Goal: Transaction & Acquisition: Purchase product/service

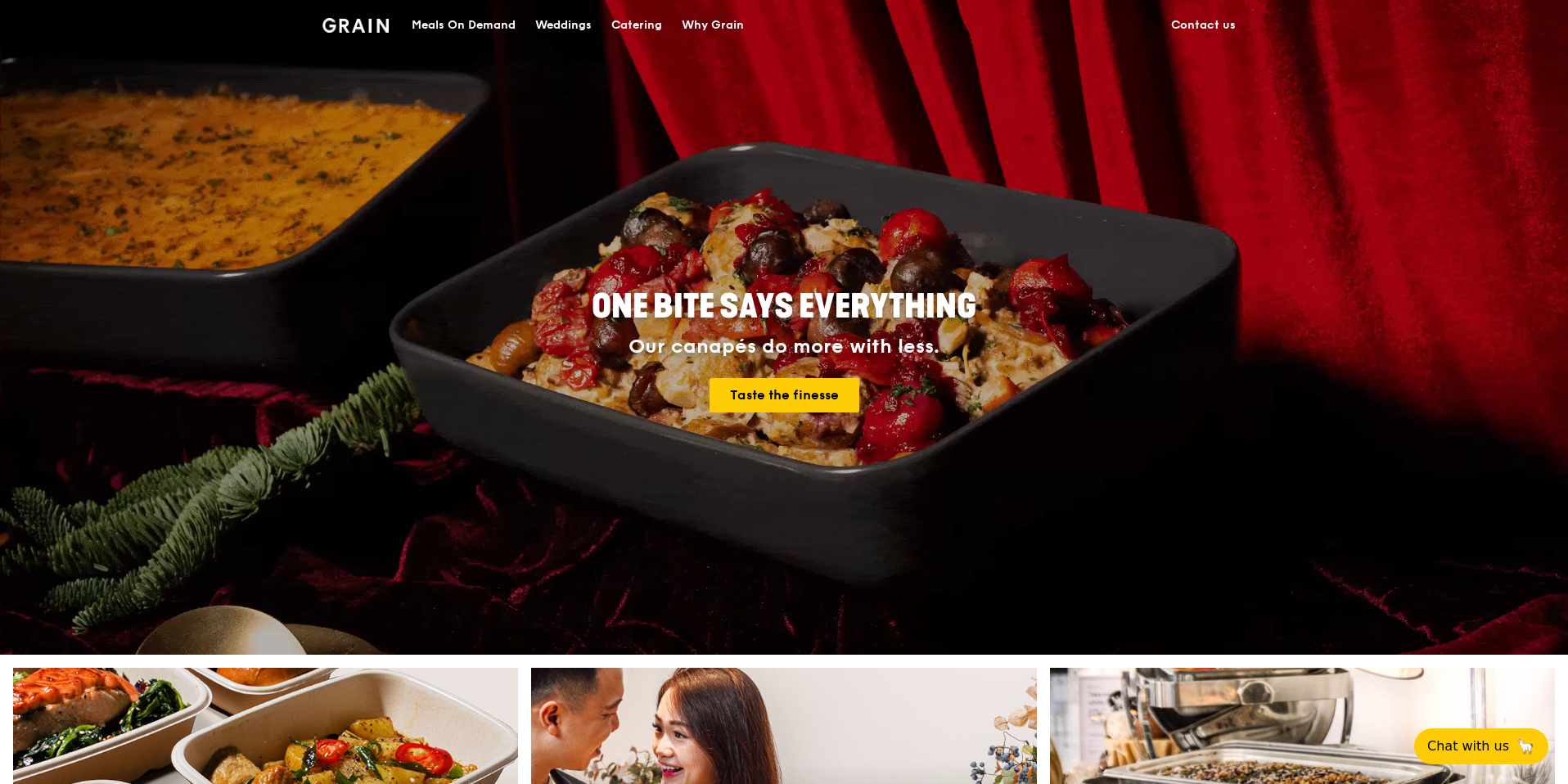
click at [470, 17] on div "Meals On Demand" at bounding box center [464, 25] width 104 height 49
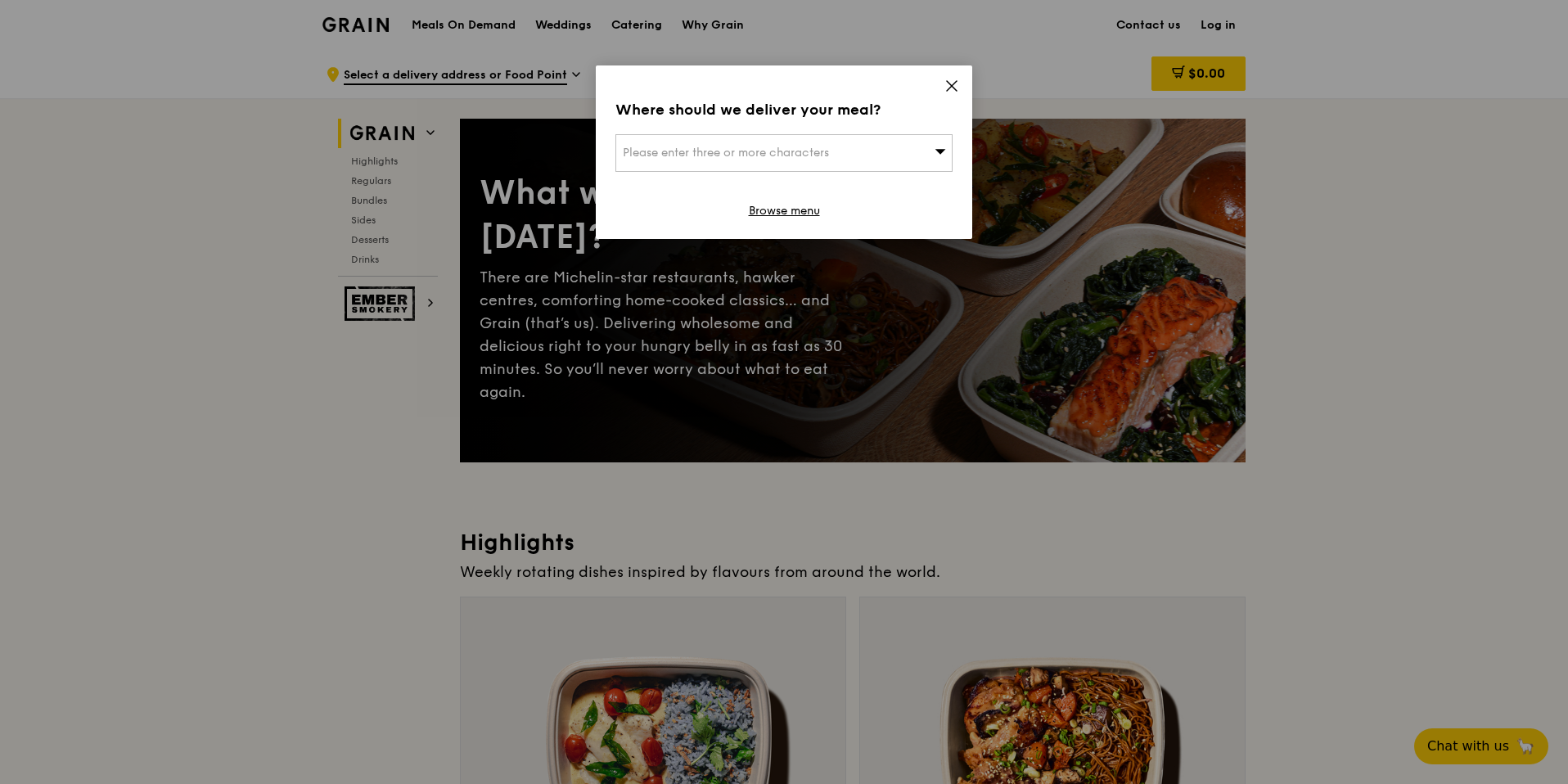
click at [955, 88] on icon at bounding box center [952, 86] width 15 height 15
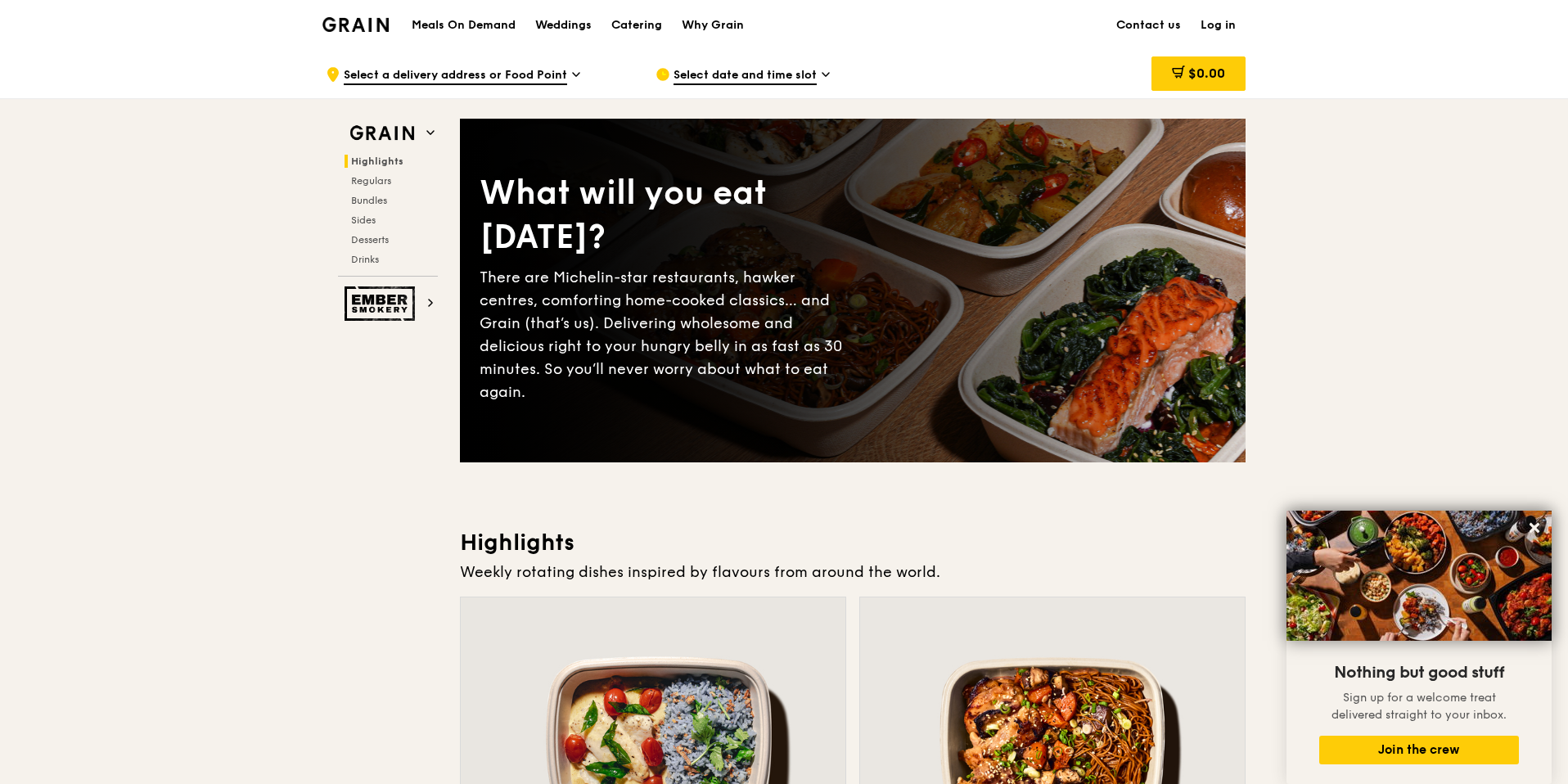
click at [344, 20] on img at bounding box center [356, 25] width 66 height 15
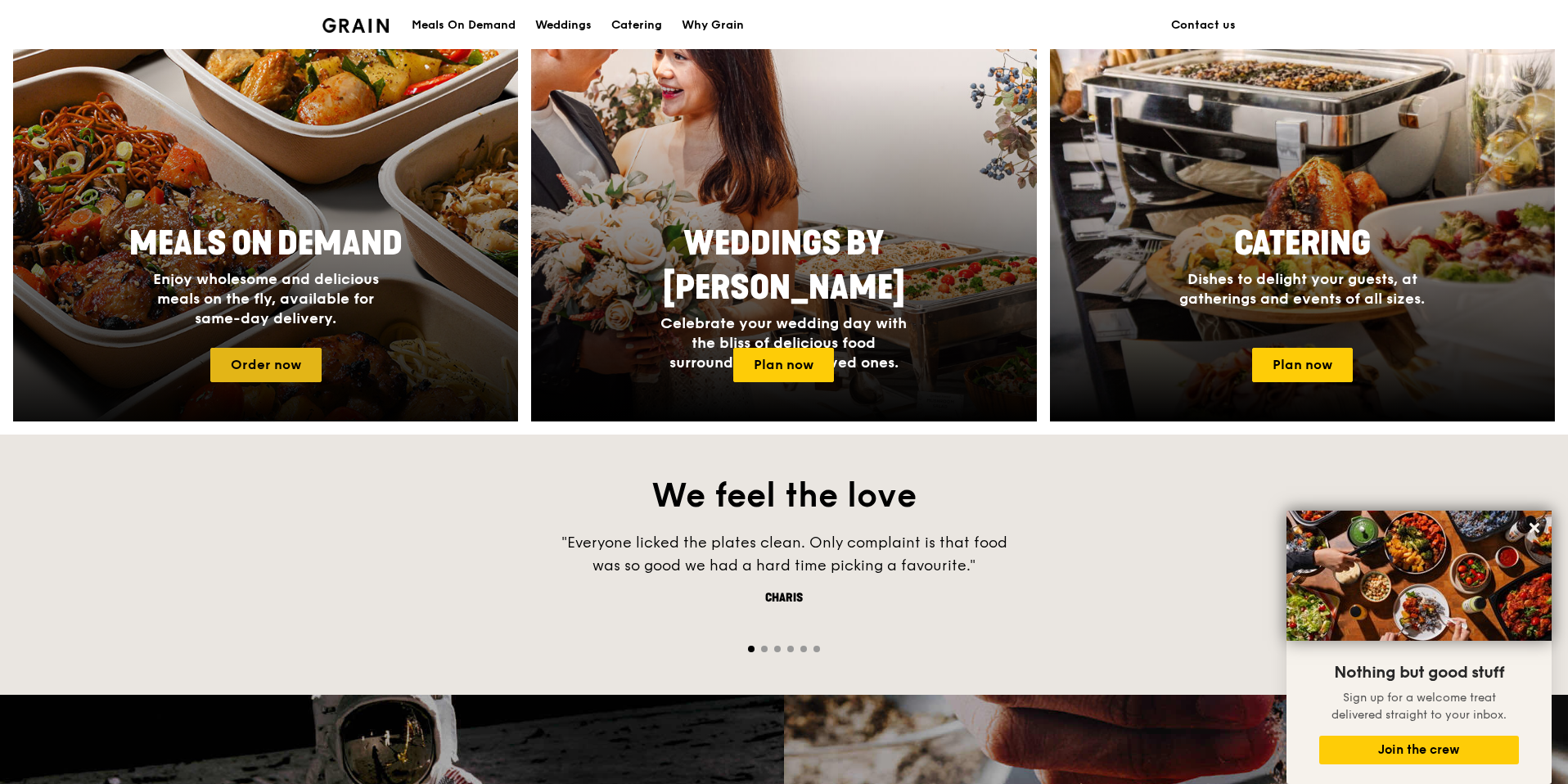
scroll to position [676, 0]
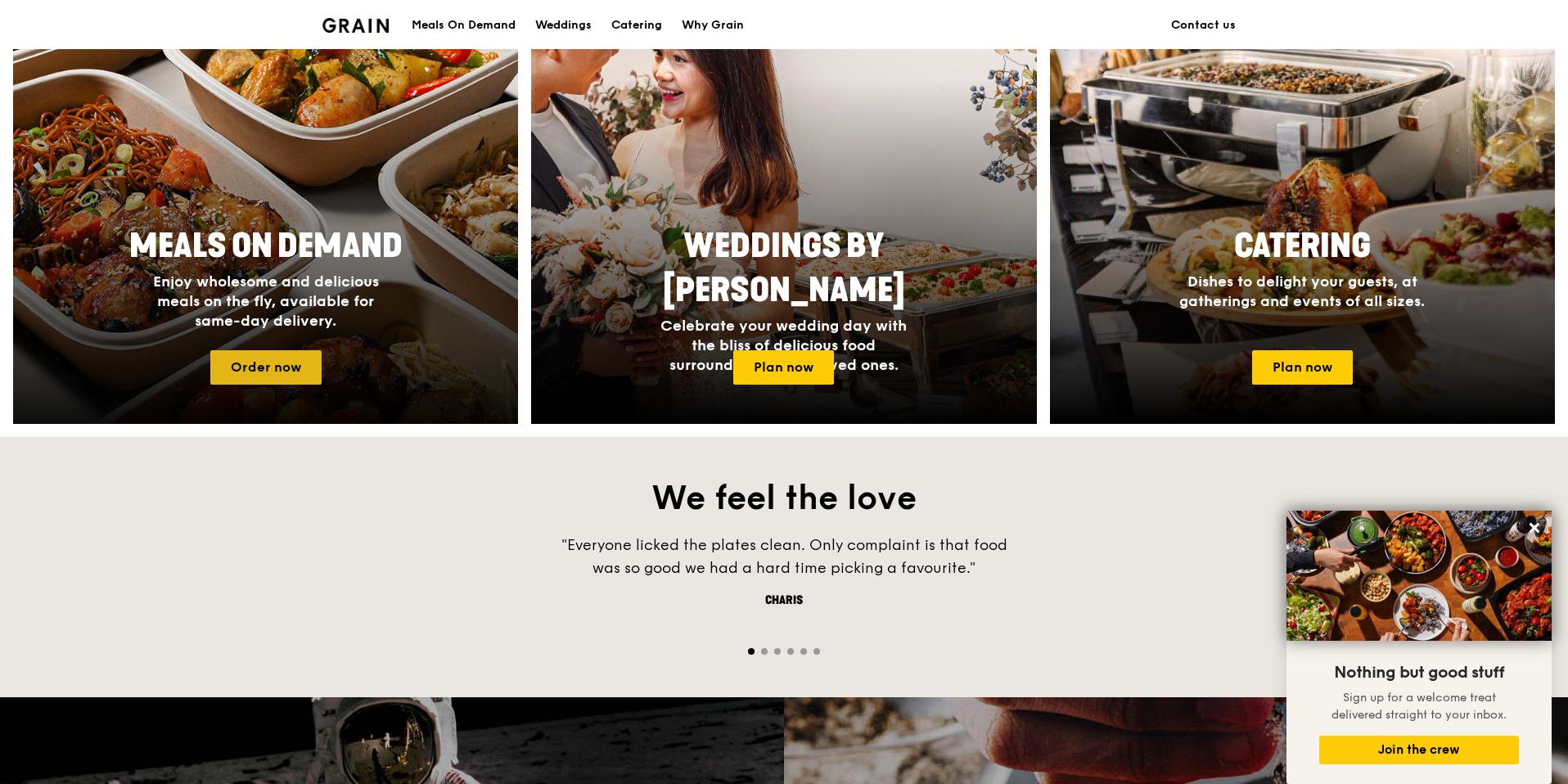
click at [297, 372] on link "Order now" at bounding box center [266, 368] width 111 height 35
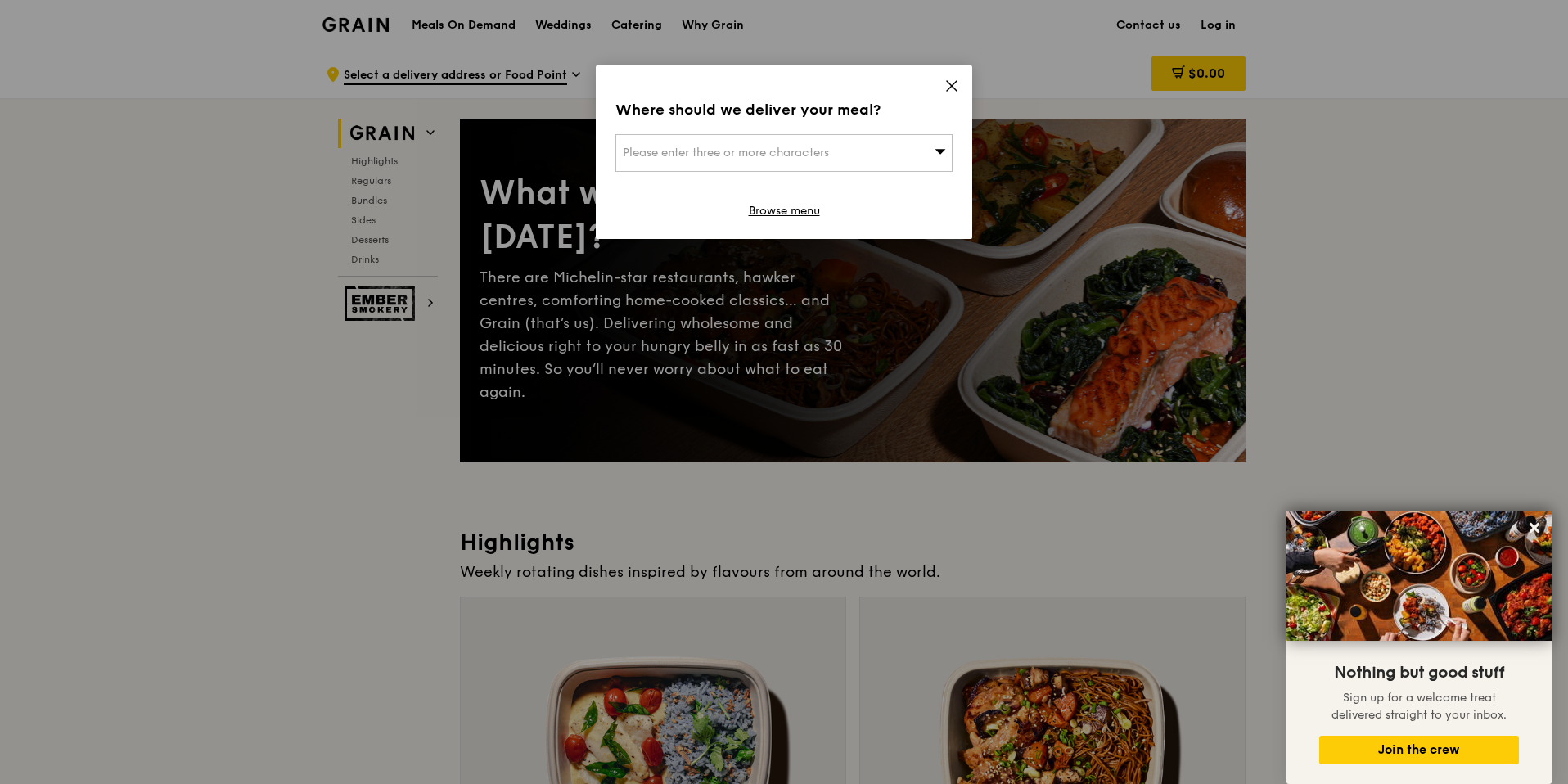
click at [952, 88] on icon at bounding box center [952, 86] width 15 height 15
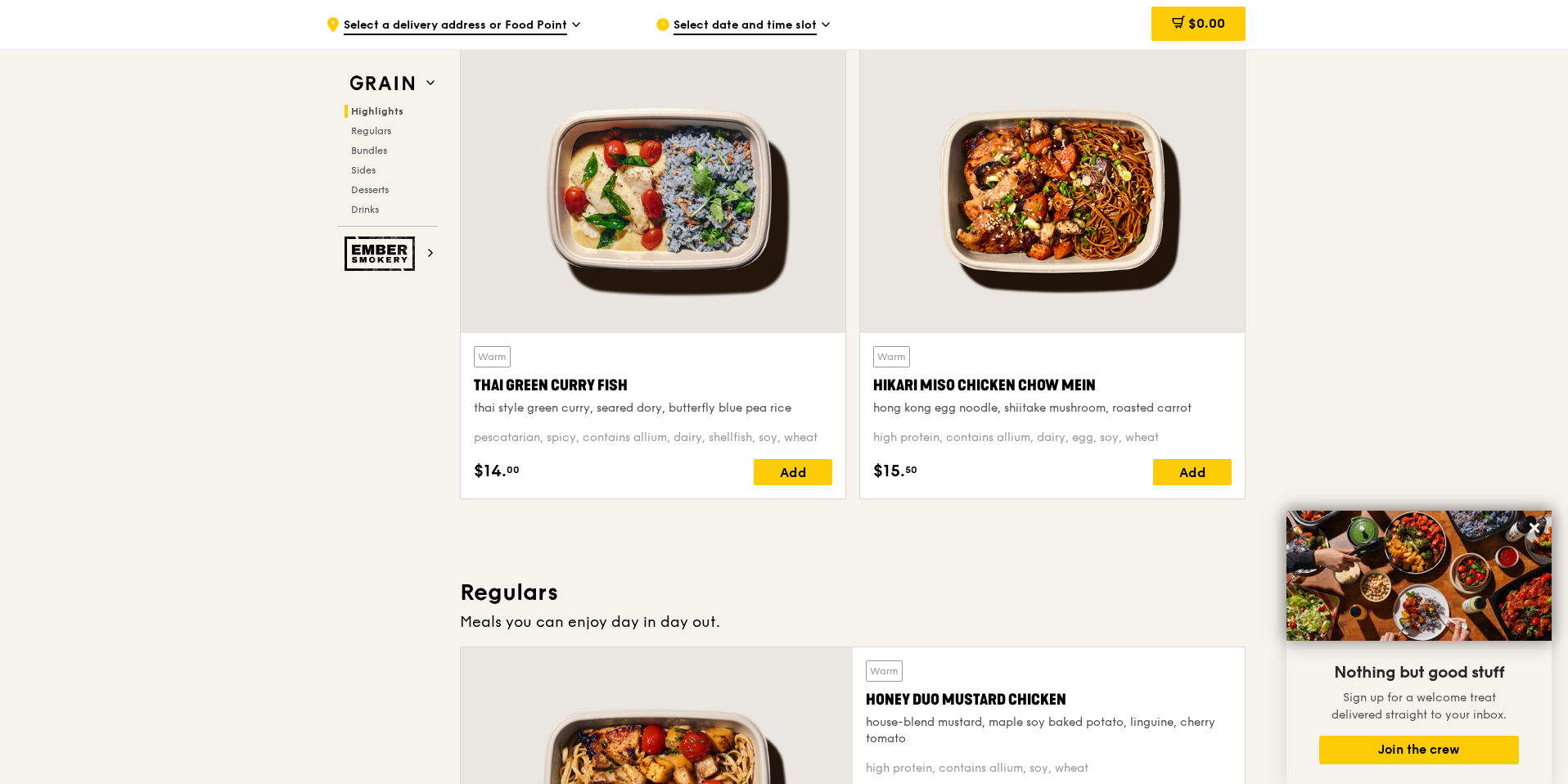
scroll to position [549, 0]
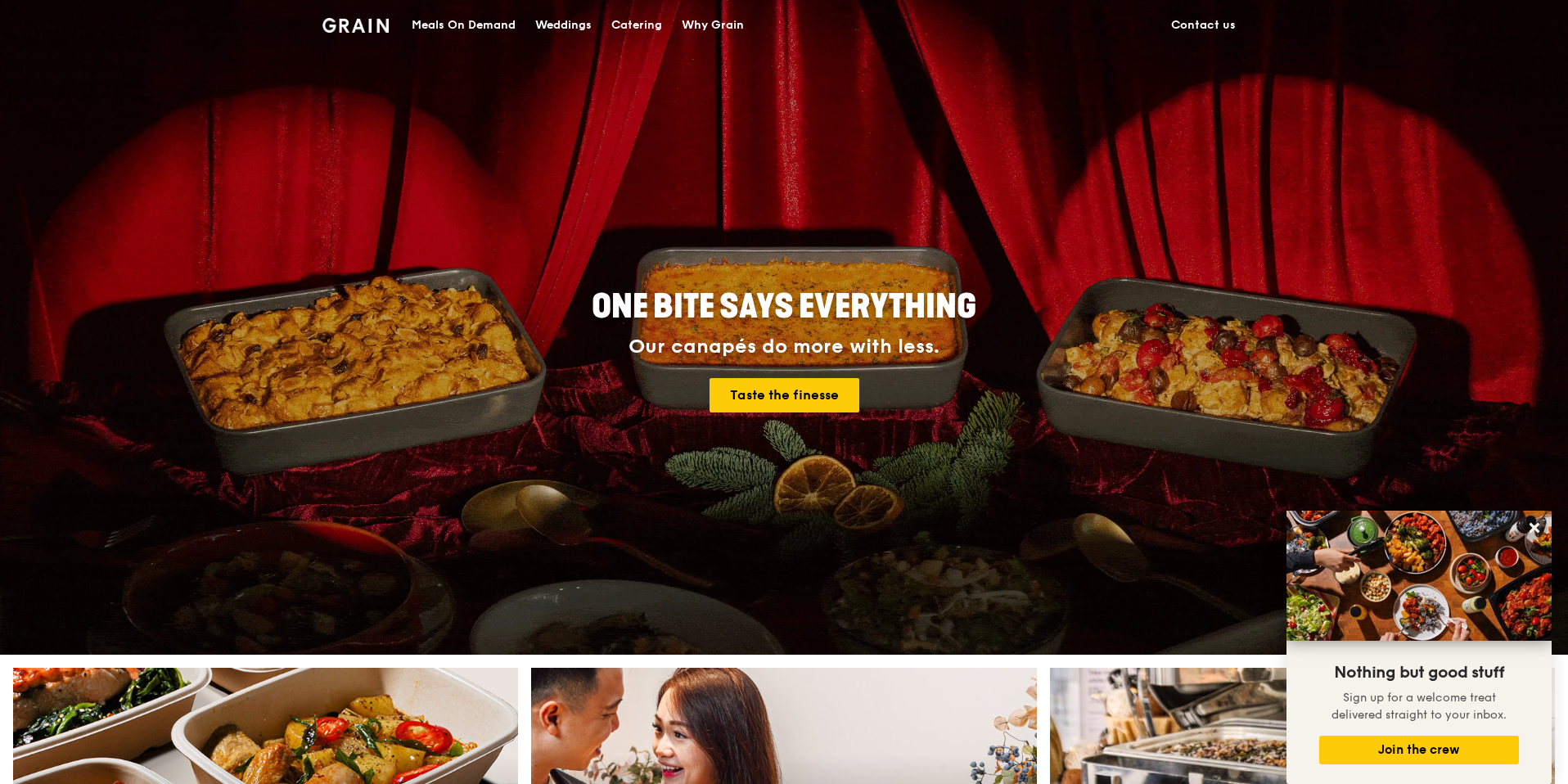
click at [342, 21] on img at bounding box center [356, 26] width 66 height 15
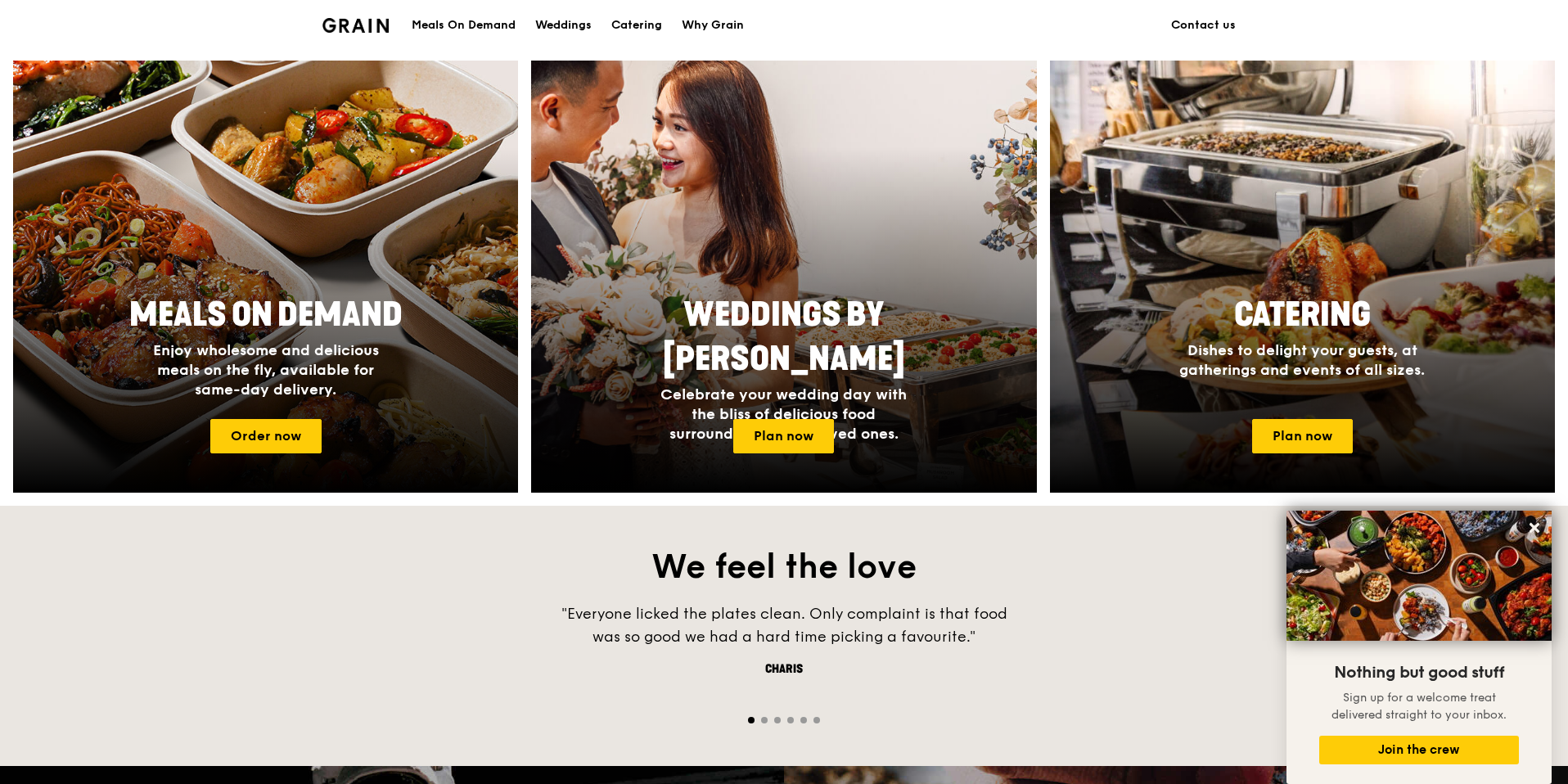
scroll to position [628, 0]
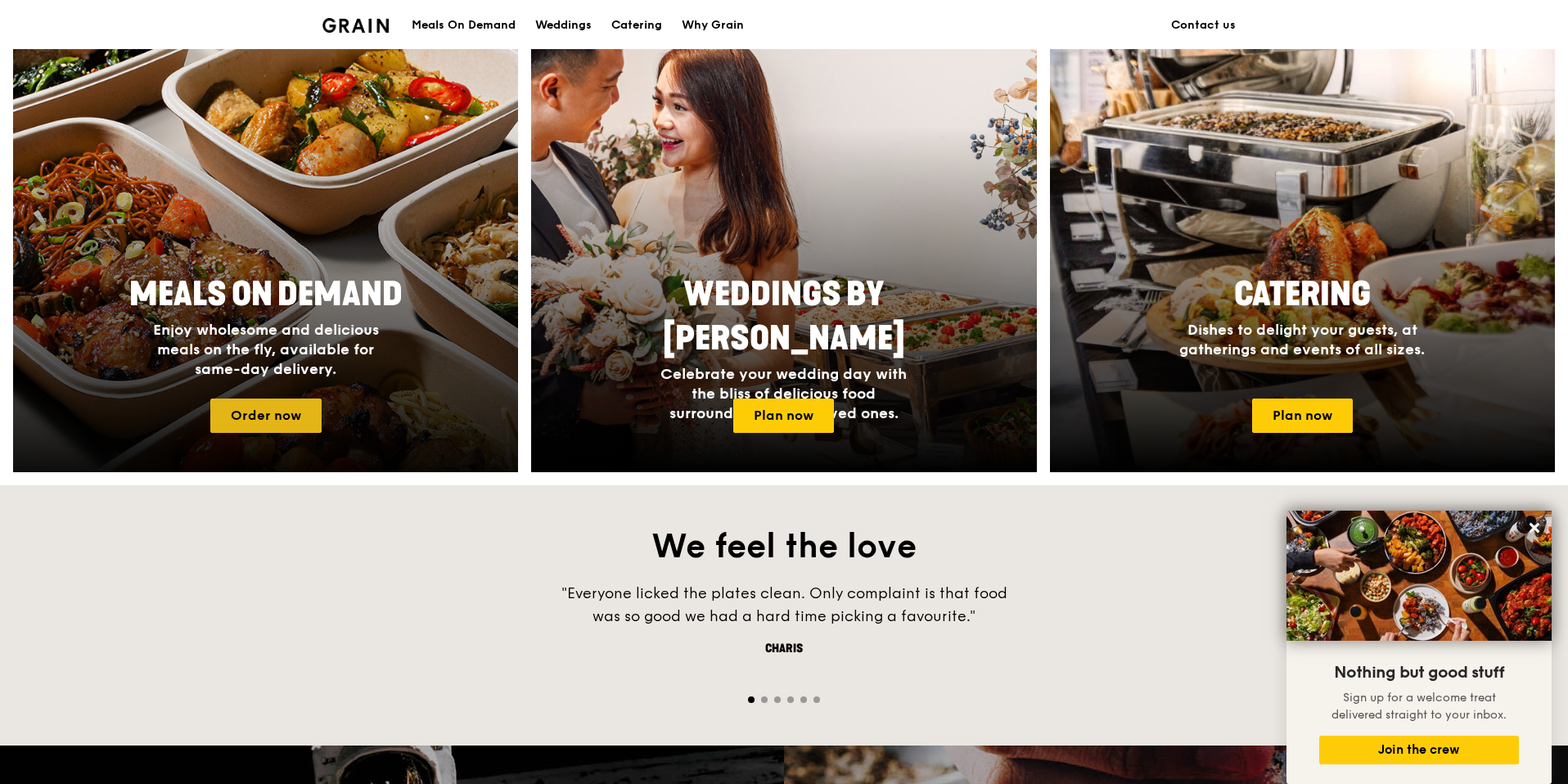
click at [284, 425] on link "Order now" at bounding box center [266, 416] width 111 height 35
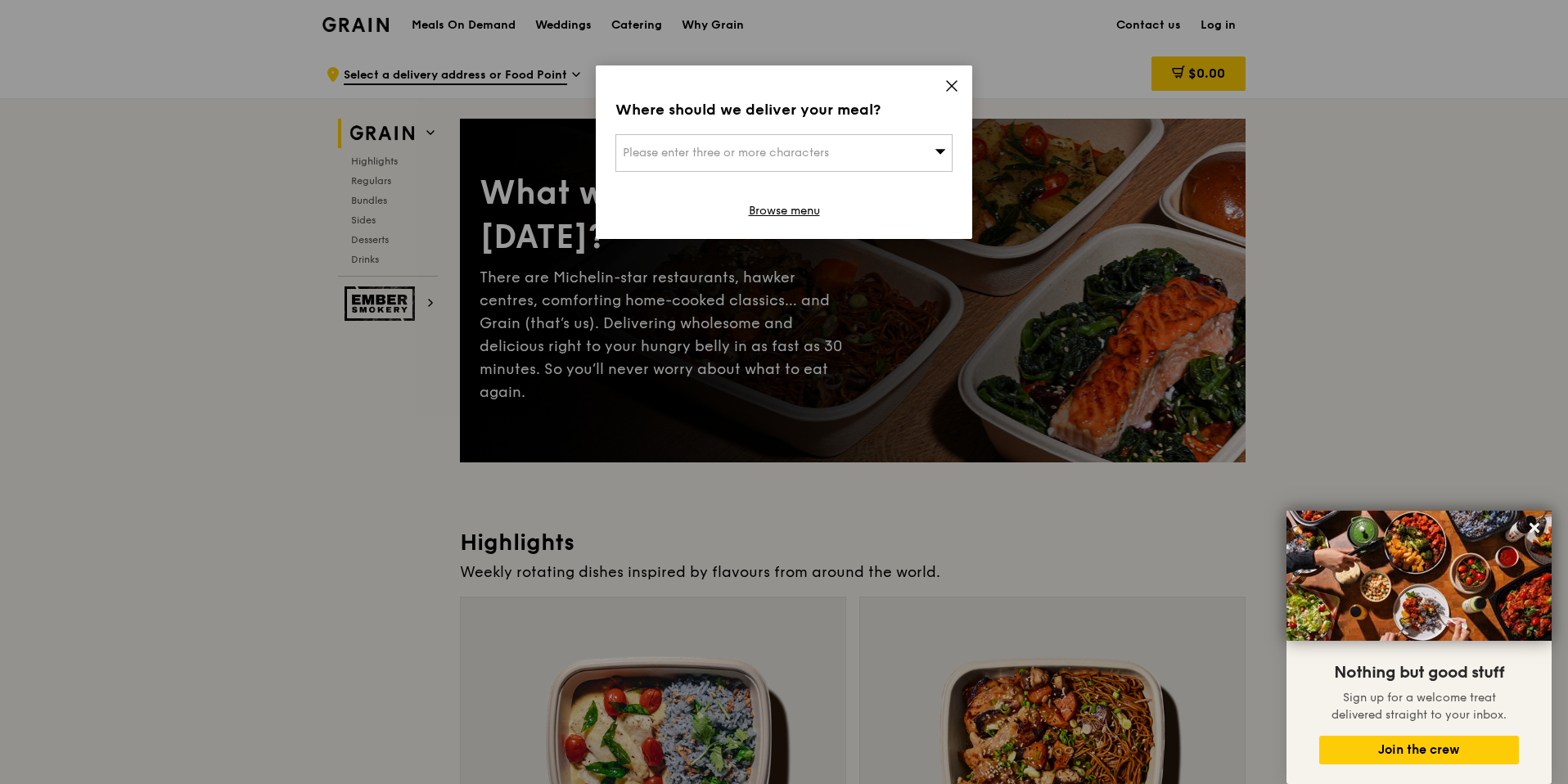
click at [955, 87] on icon at bounding box center [952, 86] width 15 height 15
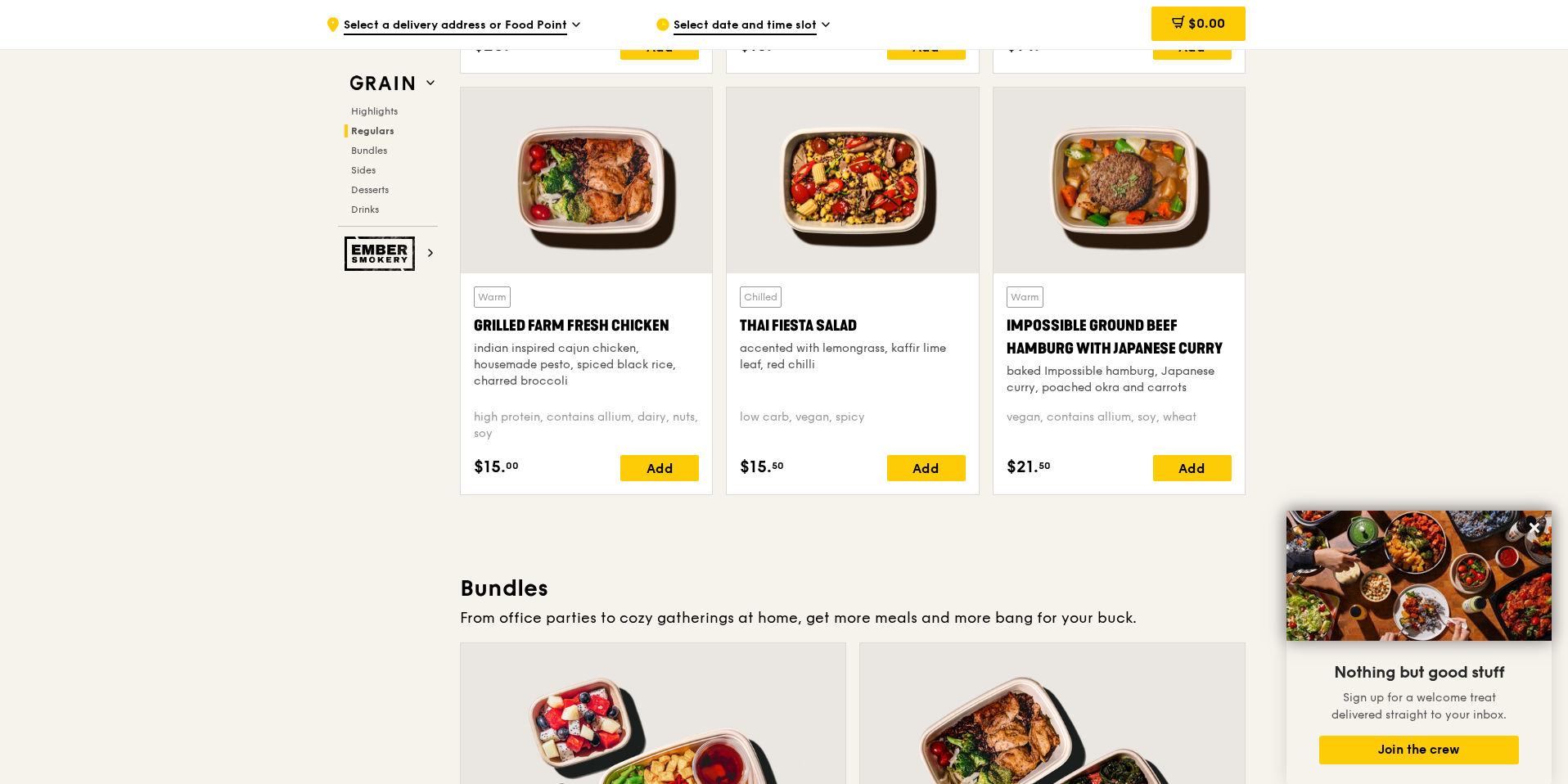
scroll to position [1683, 0]
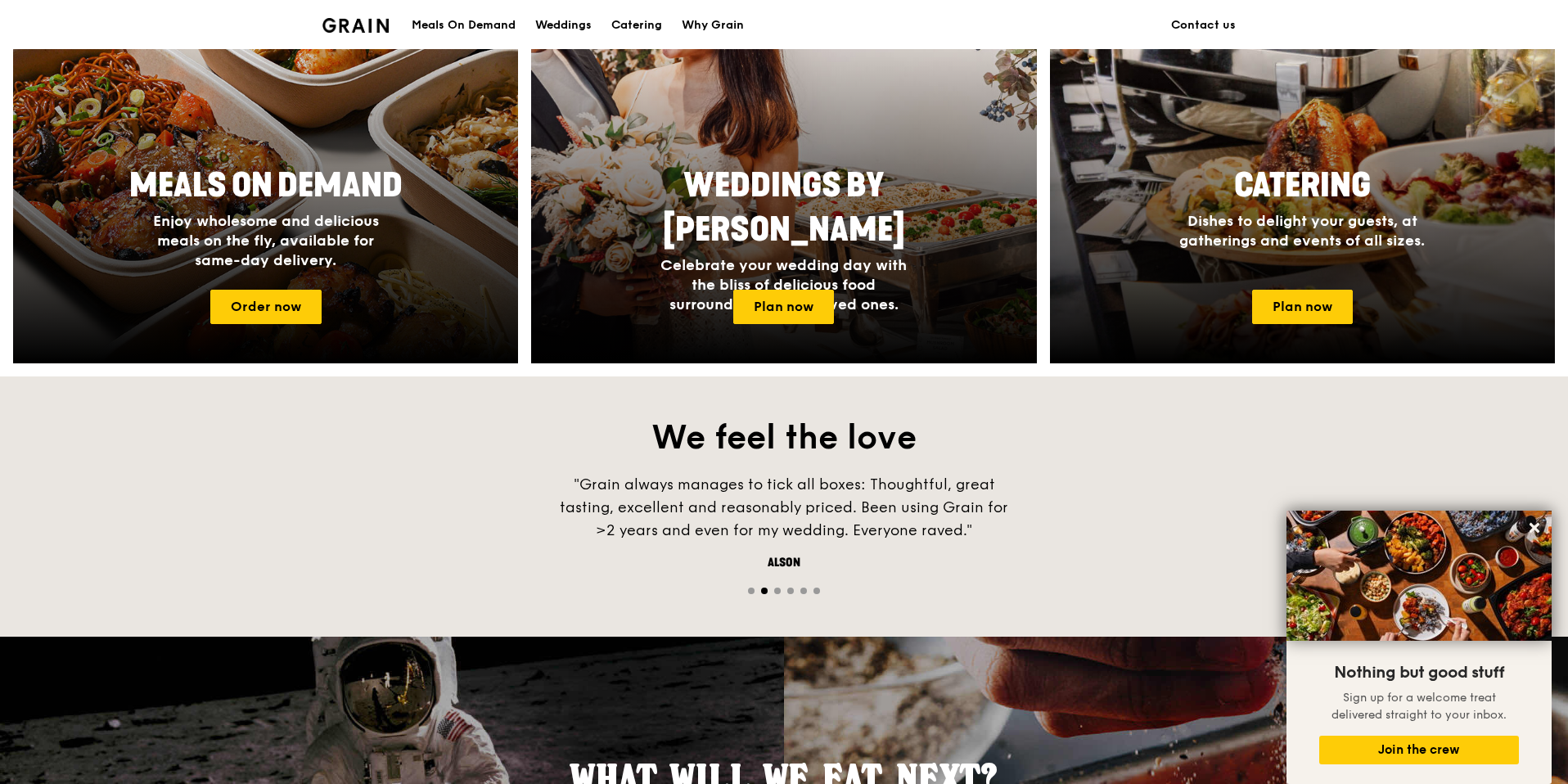
scroll to position [719, 0]
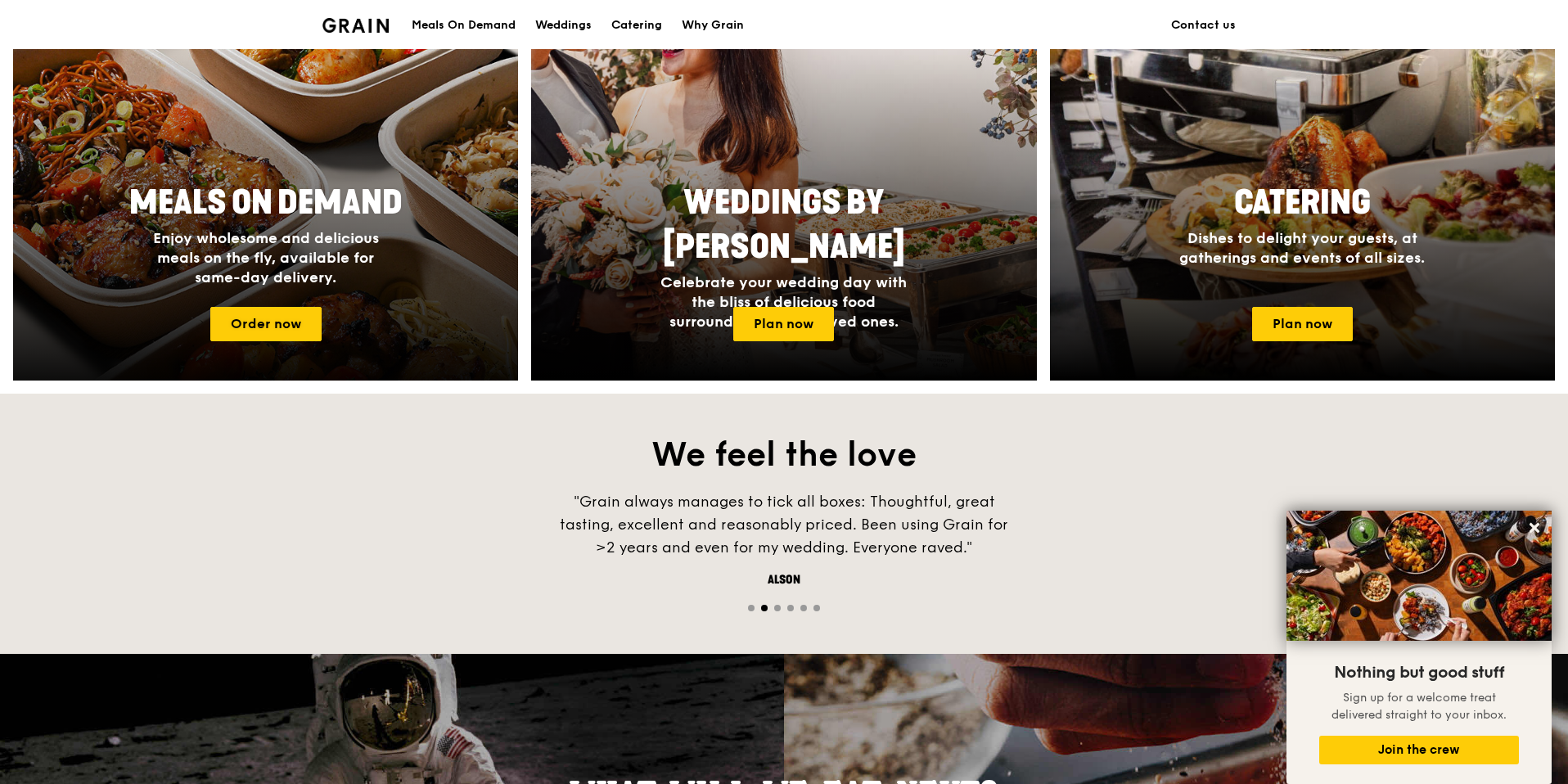
click at [354, 233] on span "Enjoy wholesome and delicious meals on the fly, available for same-day delivery." at bounding box center [266, 257] width 226 height 57
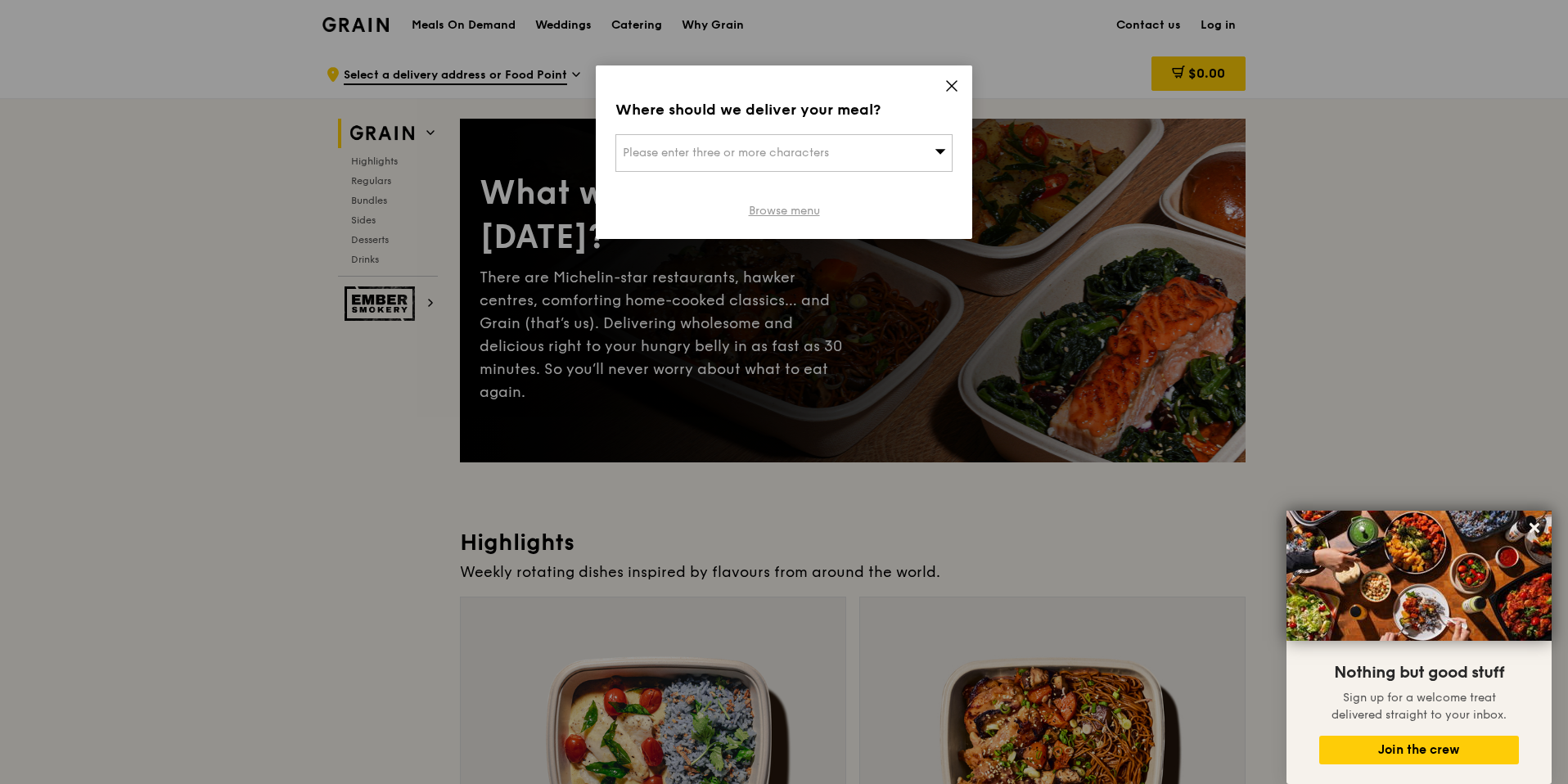
click at [812, 209] on link "Browse menu" at bounding box center [785, 211] width 71 height 17
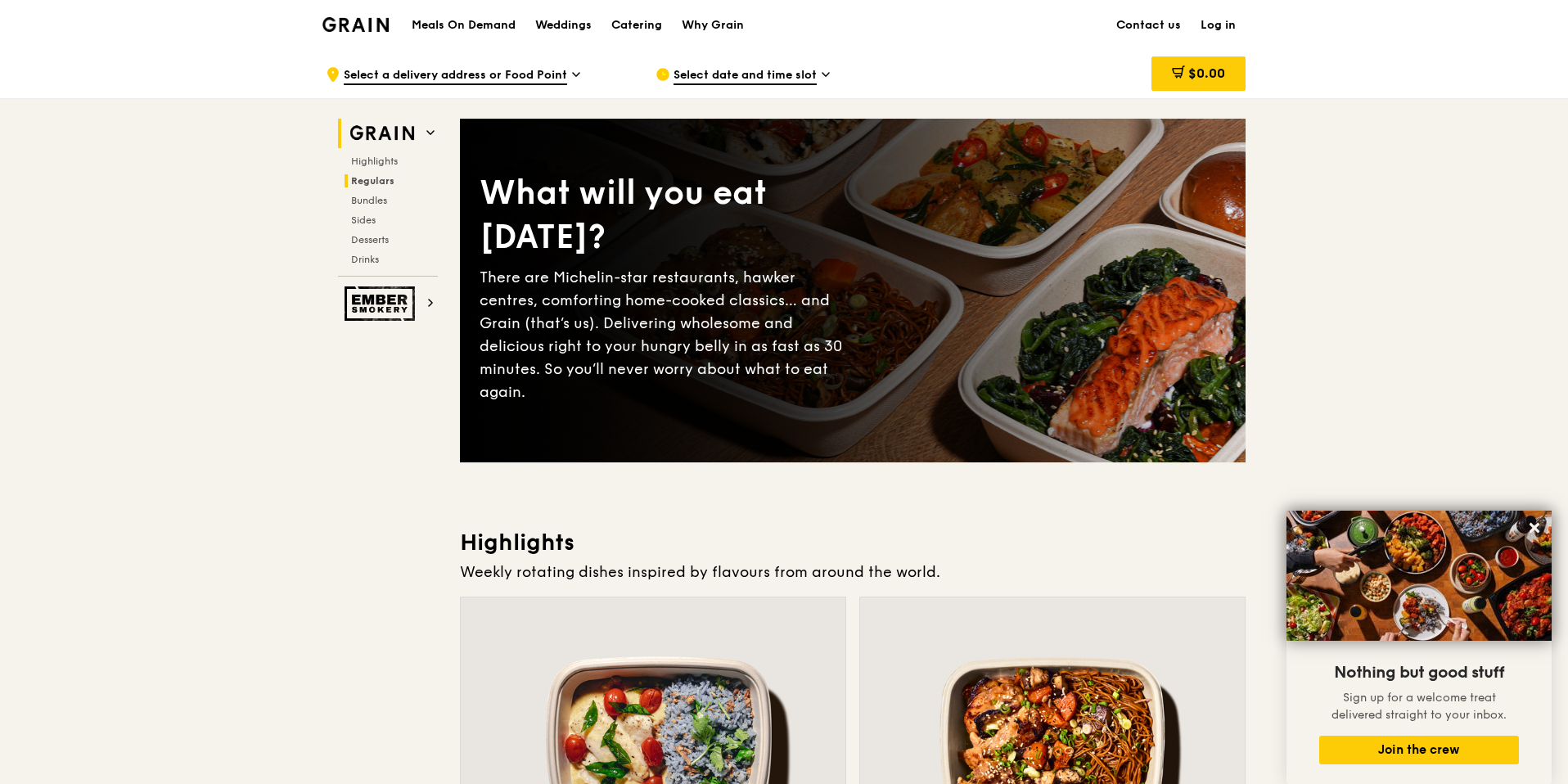
click at [385, 182] on span "Regulars" at bounding box center [373, 181] width 43 height 12
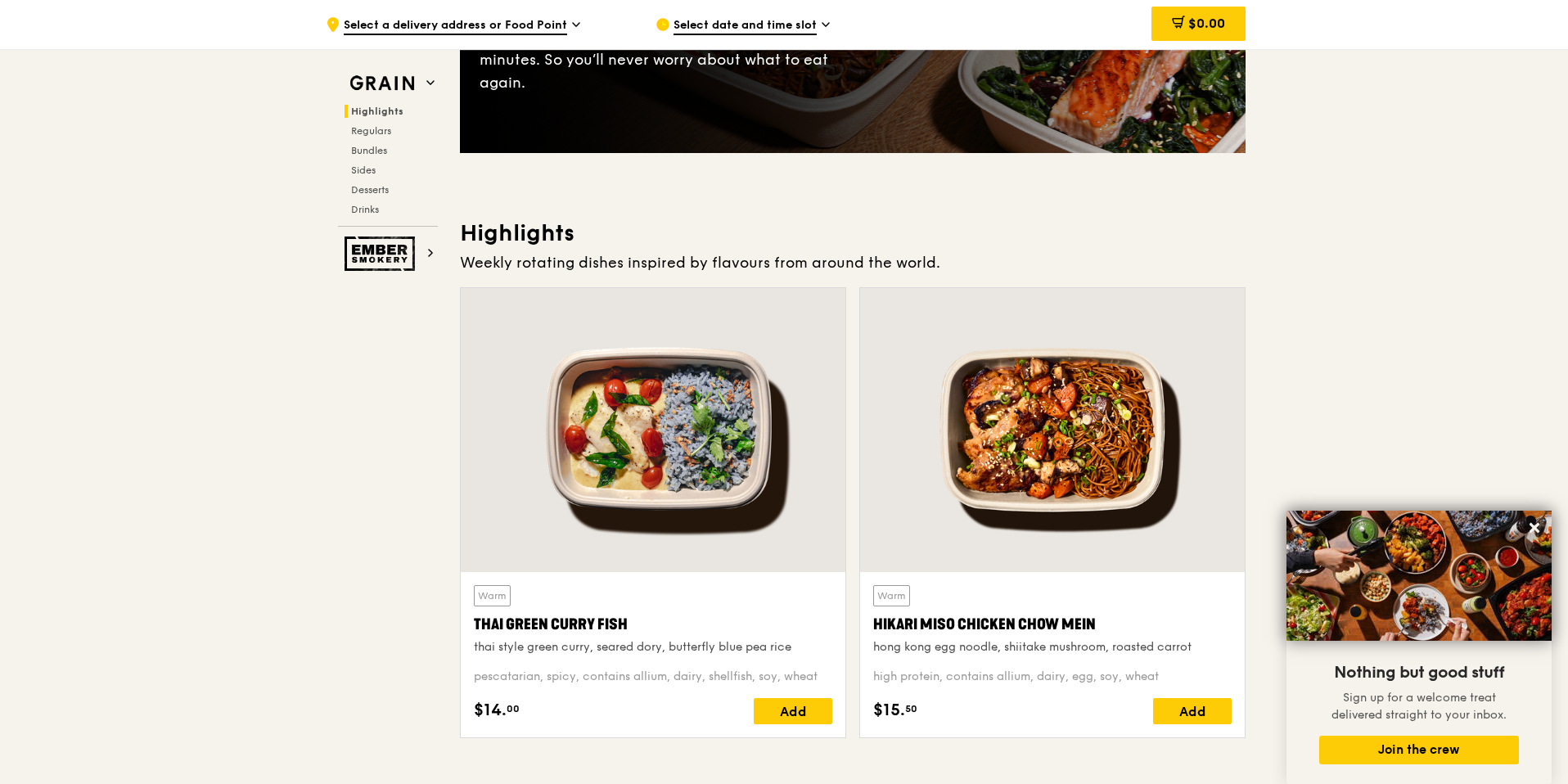
scroll to position [310, 0]
